Goal: Task Accomplishment & Management: Use online tool/utility

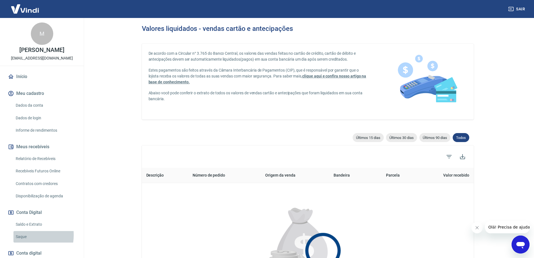
click at [21, 235] on link "Saque" at bounding box center [45, 236] width 64 height 11
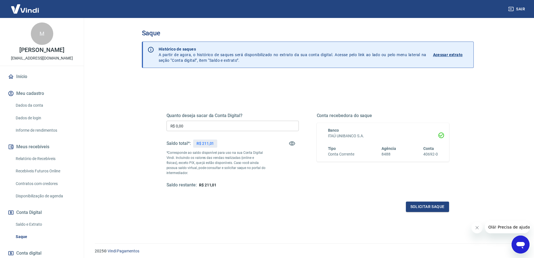
click at [187, 126] on input "R$ 0,00" at bounding box center [232, 126] width 132 height 10
type input "R$ 211,01"
click at [420, 204] on button "Solicitar saque" at bounding box center [427, 206] width 43 height 10
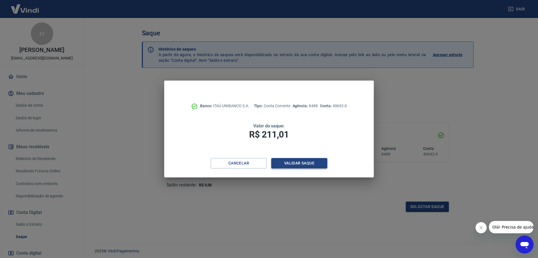
click at [294, 162] on button "Validar saque" at bounding box center [299, 163] width 56 height 10
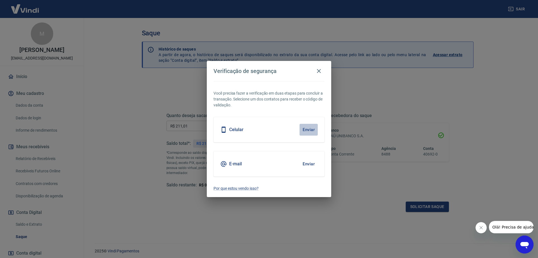
click at [305, 129] on button "Enviar" at bounding box center [309, 130] width 18 height 12
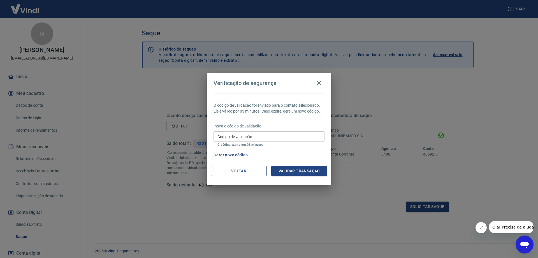
click at [239, 171] on button "Voltar" at bounding box center [239, 171] width 56 height 10
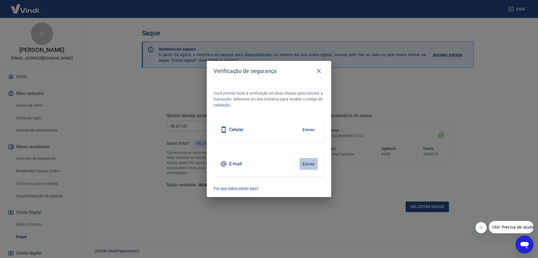
click at [304, 163] on button "Enviar" at bounding box center [309, 164] width 18 height 12
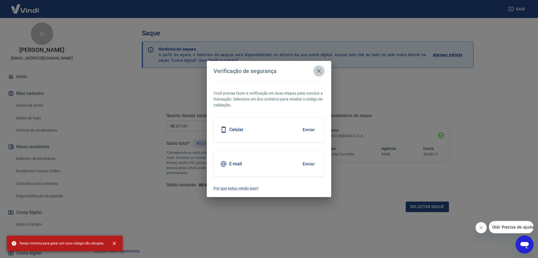
click at [319, 71] on icon "button" at bounding box center [319, 71] width 7 height 7
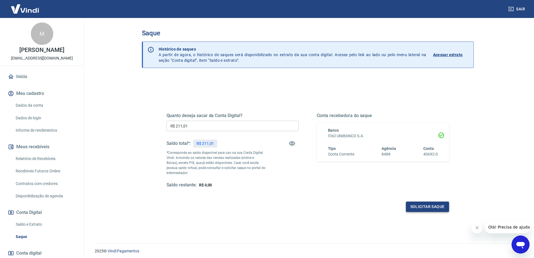
click at [422, 206] on button "Solicitar saque" at bounding box center [427, 206] width 43 height 10
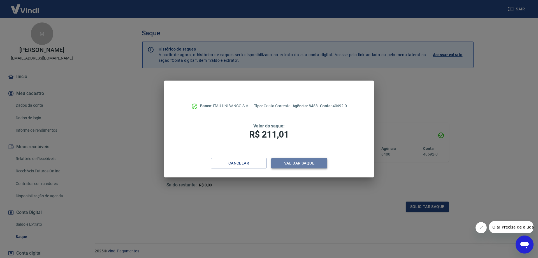
click at [290, 162] on button "Validar saque" at bounding box center [299, 163] width 56 height 10
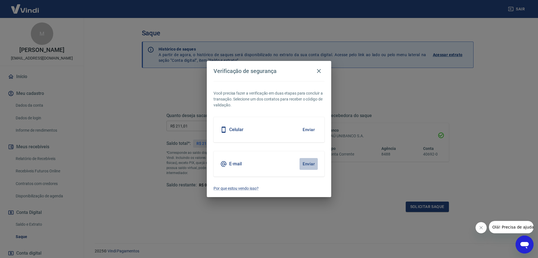
click at [309, 163] on button "Enviar" at bounding box center [309, 164] width 18 height 12
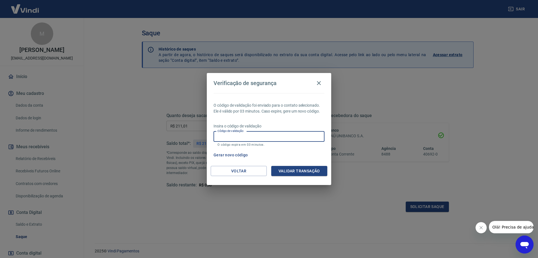
click at [267, 139] on input "Código de validação" at bounding box center [269, 136] width 111 height 10
click at [251, 137] on input "Código de validação" at bounding box center [269, 136] width 111 height 10
paste input "123664"
type input "123664"
click at [291, 172] on button "Validar transação" at bounding box center [299, 171] width 56 height 10
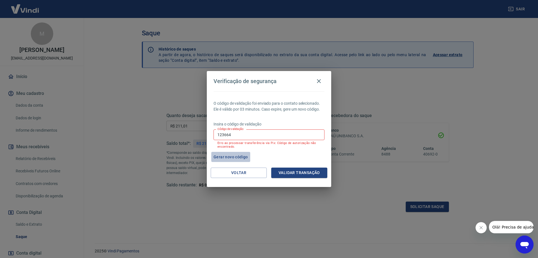
click at [231, 156] on button "Gerar novo código" at bounding box center [230, 157] width 39 height 10
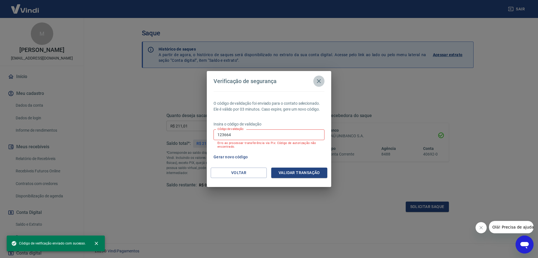
click at [316, 82] on icon "button" at bounding box center [319, 81] width 7 height 7
